Goal: Transaction & Acquisition: Subscribe to service/newsletter

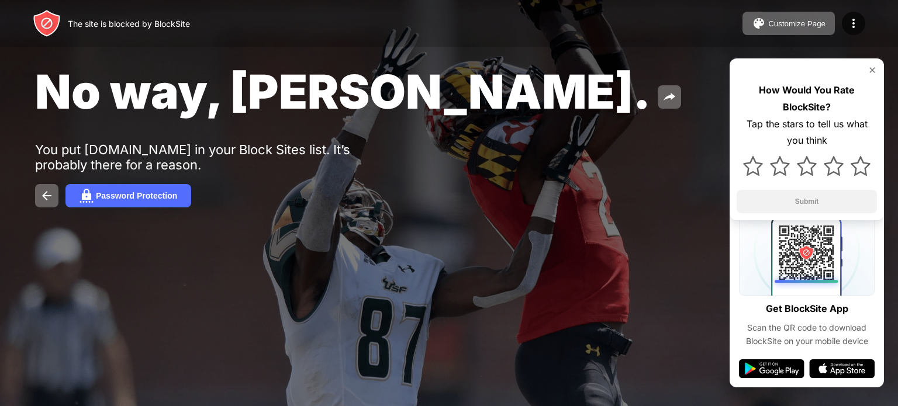
click at [875, 65] on img at bounding box center [872, 69] width 9 height 9
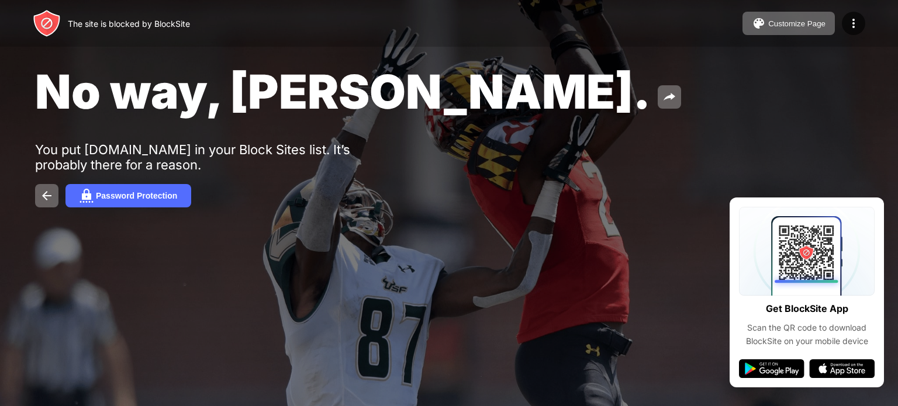
click at [897, 96] on div "No way, [PERSON_NAME]. You put [DOMAIN_NAME] in your Block Sites list. It’s pro…" at bounding box center [449, 135] width 898 height 271
click at [132, 206] on button "Password Protection" at bounding box center [128, 195] width 126 height 23
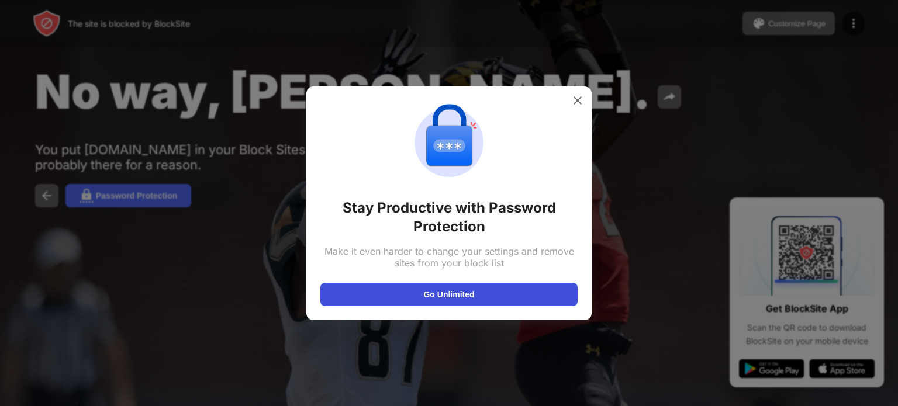
click at [491, 299] on button "Go Unlimited" at bounding box center [448, 294] width 257 height 23
